Goal: Find specific page/section: Find specific page/section

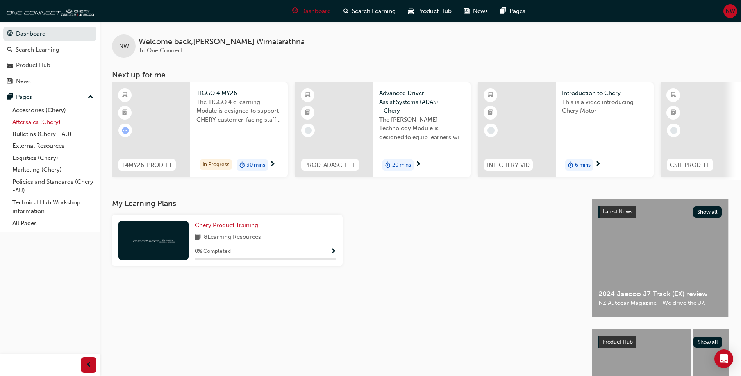
click at [46, 123] on link "Aftersales (Chery)" at bounding box center [52, 122] width 87 height 12
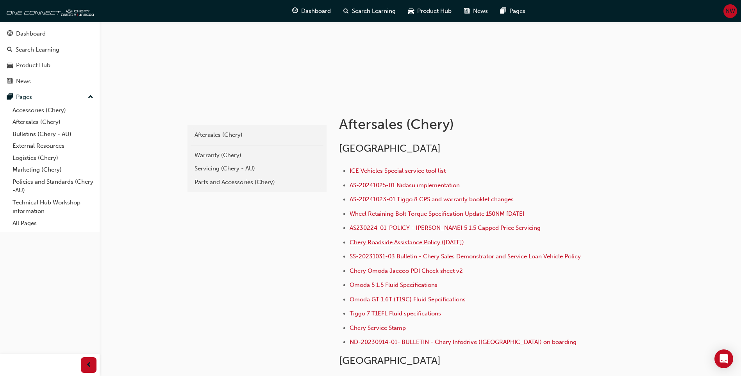
scroll to position [156, 0]
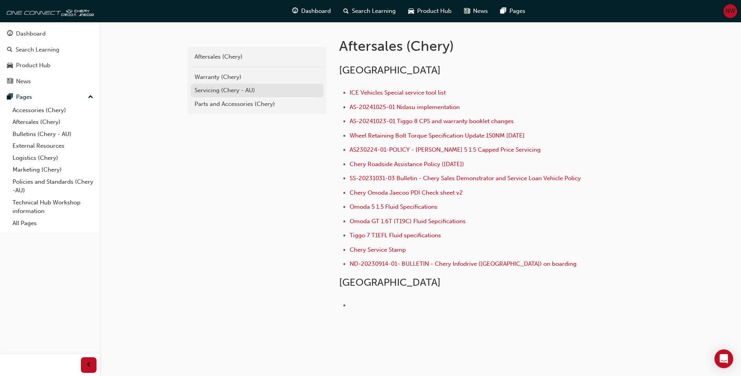
click at [236, 86] on link "Servicing (Chery - AU)" at bounding box center [257, 91] width 133 height 14
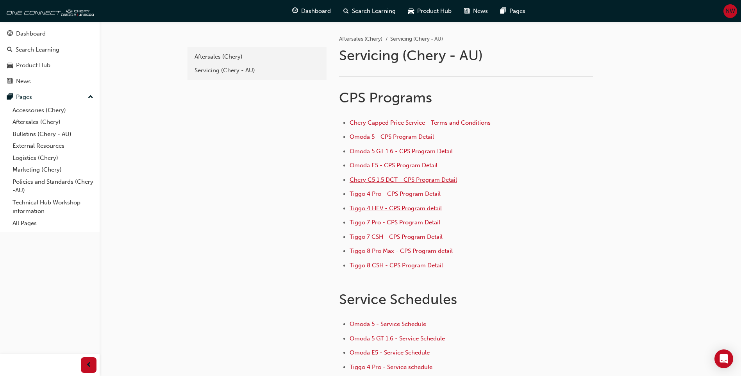
drag, startPoint x: 383, startPoint y: 209, endPoint x: 398, endPoint y: 182, distance: 30.2
click at [383, 209] on span "Tiggo 4 HEV - CPS Program detail" at bounding box center [396, 208] width 92 height 7
